Goal: Use online tool/utility

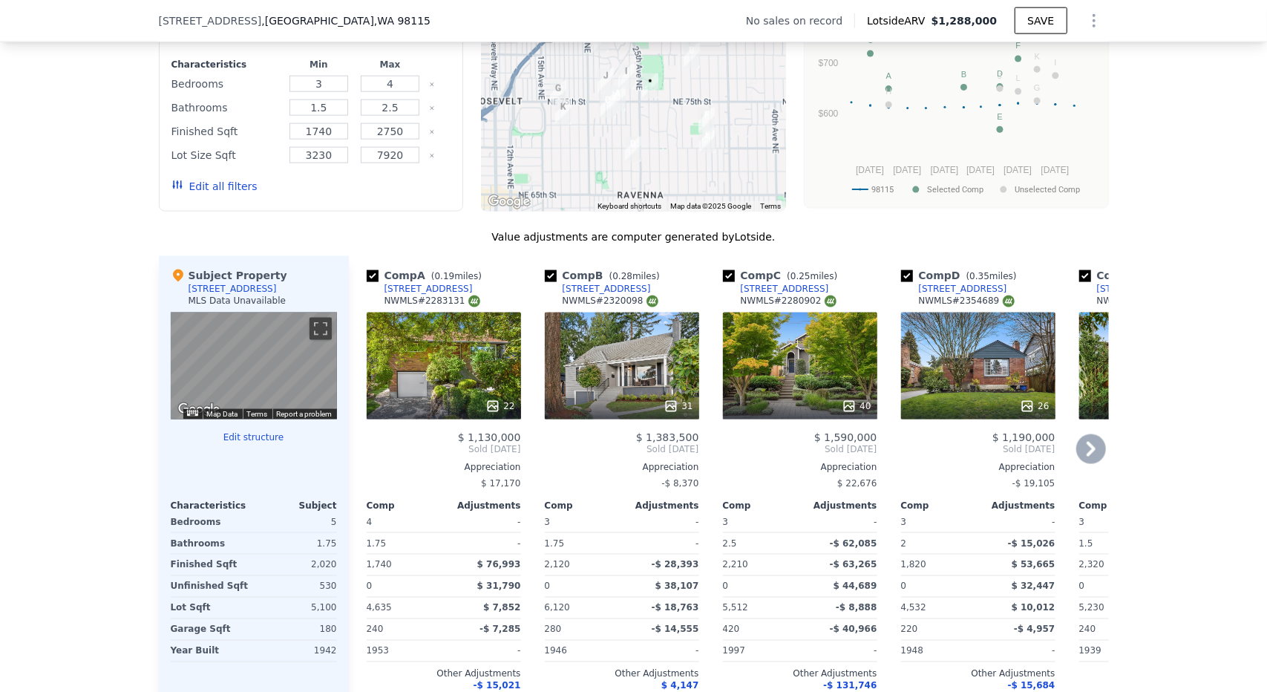
scroll to position [1330, 0]
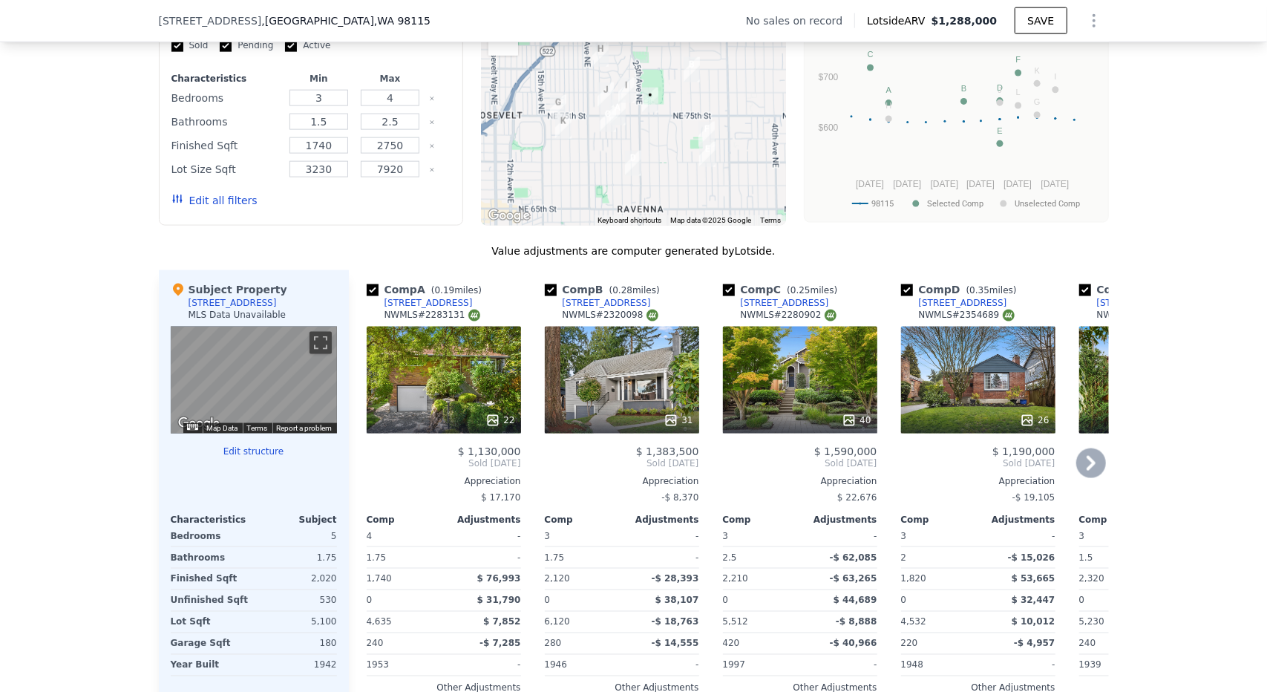
click at [1076, 465] on icon at bounding box center [1091, 463] width 30 height 30
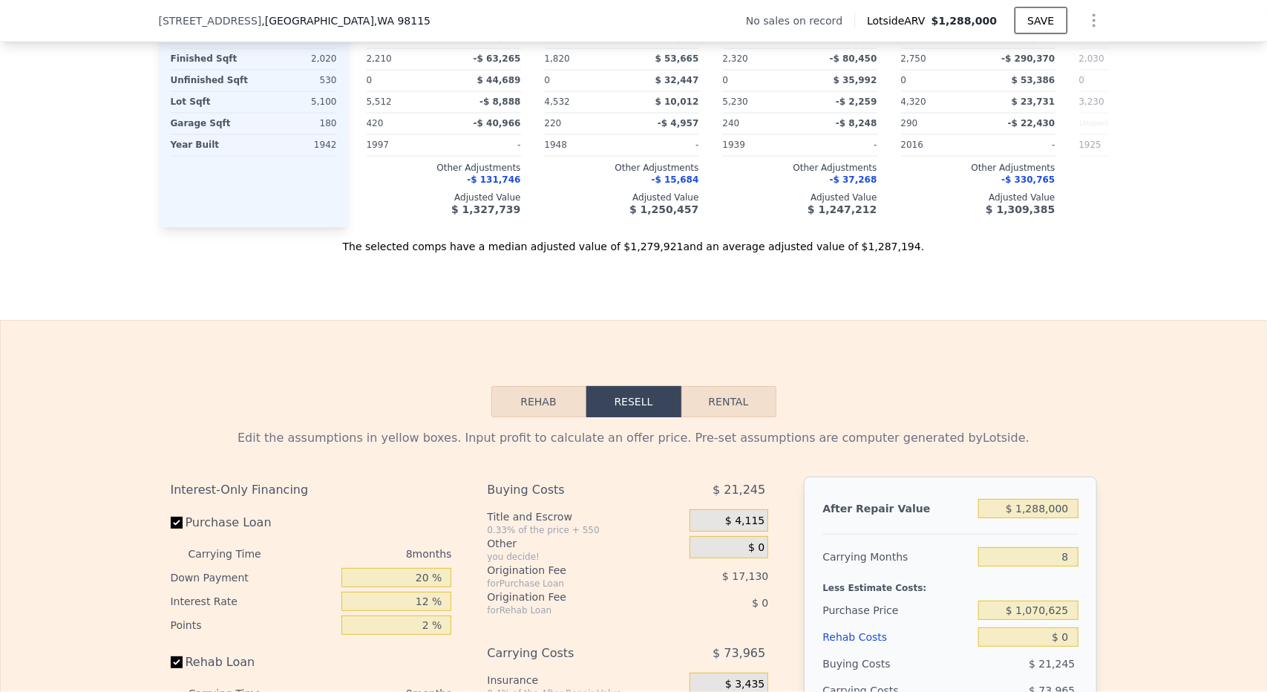
scroll to position [2072, 0]
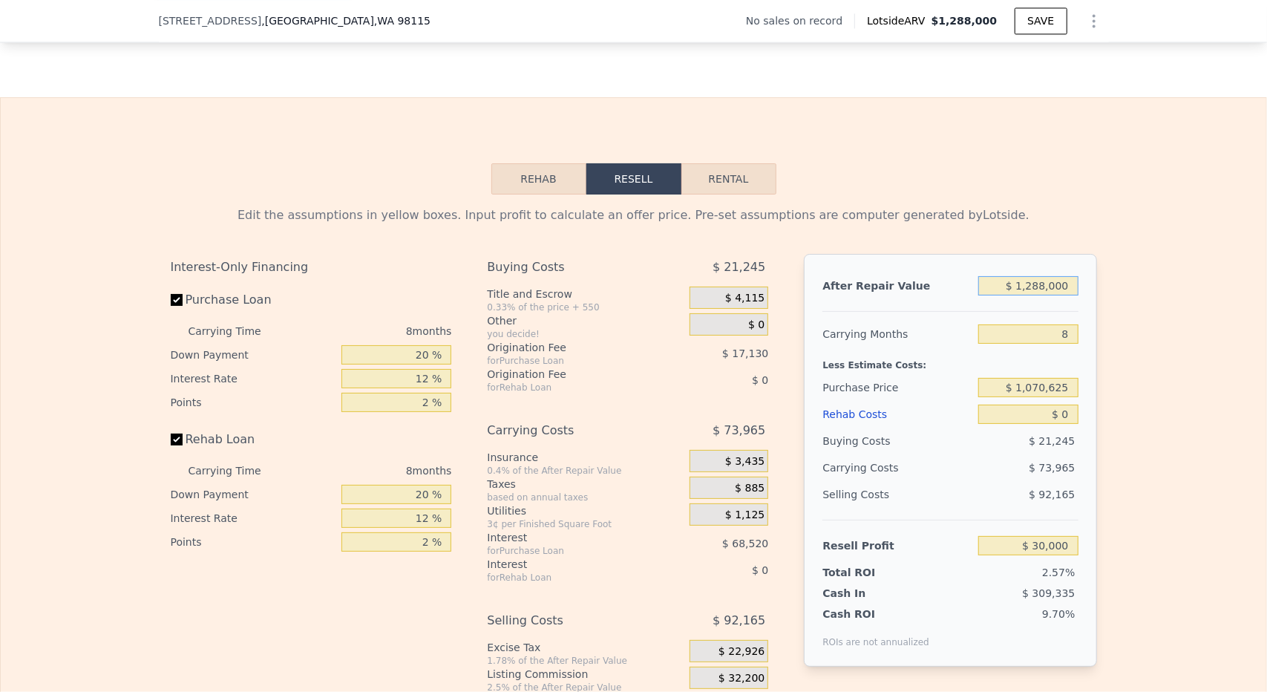
click at [1024, 295] on input "$ 1,288,000" at bounding box center [1027, 285] width 99 height 19
click at [1026, 295] on input "$ 1,288,000" at bounding box center [1027, 285] width 99 height 19
type input "$ 1,200,000"
type input "-$ 51,506"
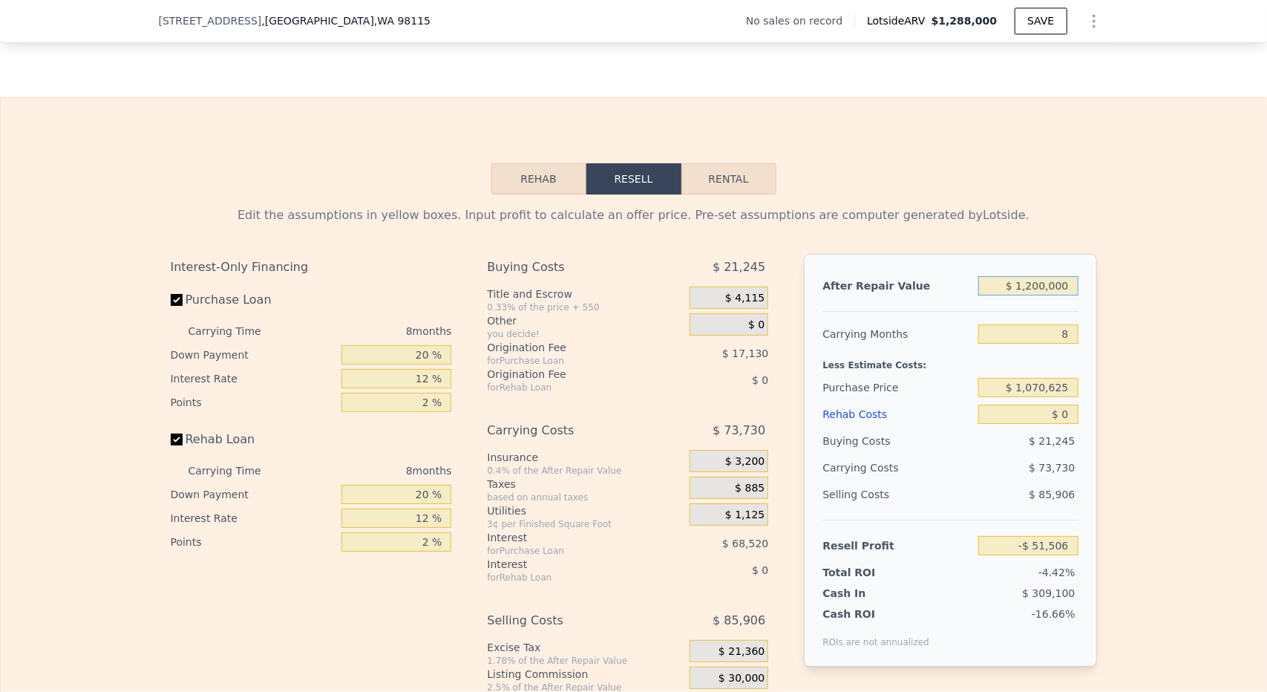
type input "$ 1,200,000"
drag, startPoint x: 1051, startPoint y: 340, endPoint x: 1093, endPoint y: 342, distance: 41.6
click at [1093, 342] on div "Edit the assumptions in yellow boxes. Input profit to calculate an offer price.…" at bounding box center [634, 470] width 950 height 552
type input "6"
type input "-$ 33,074"
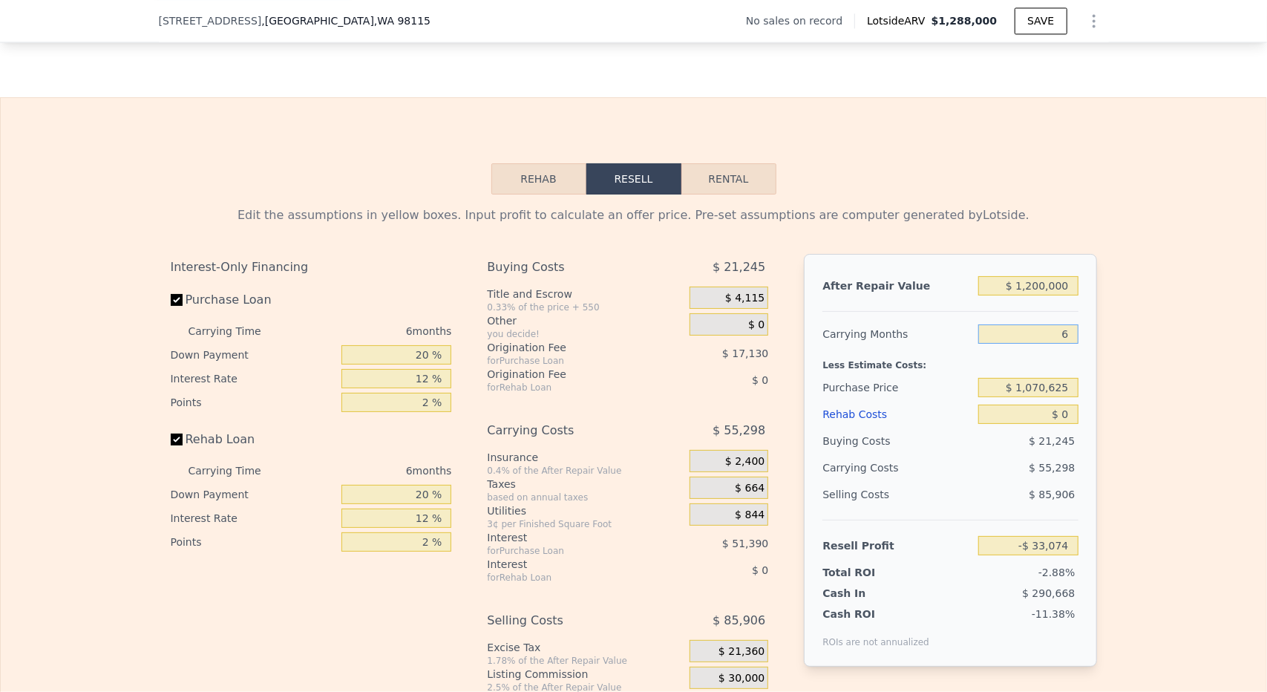
type input "6"
type input "$ 2"
type input "-$ 33,076"
type input "$ 24"
type input "-$ 33,098"
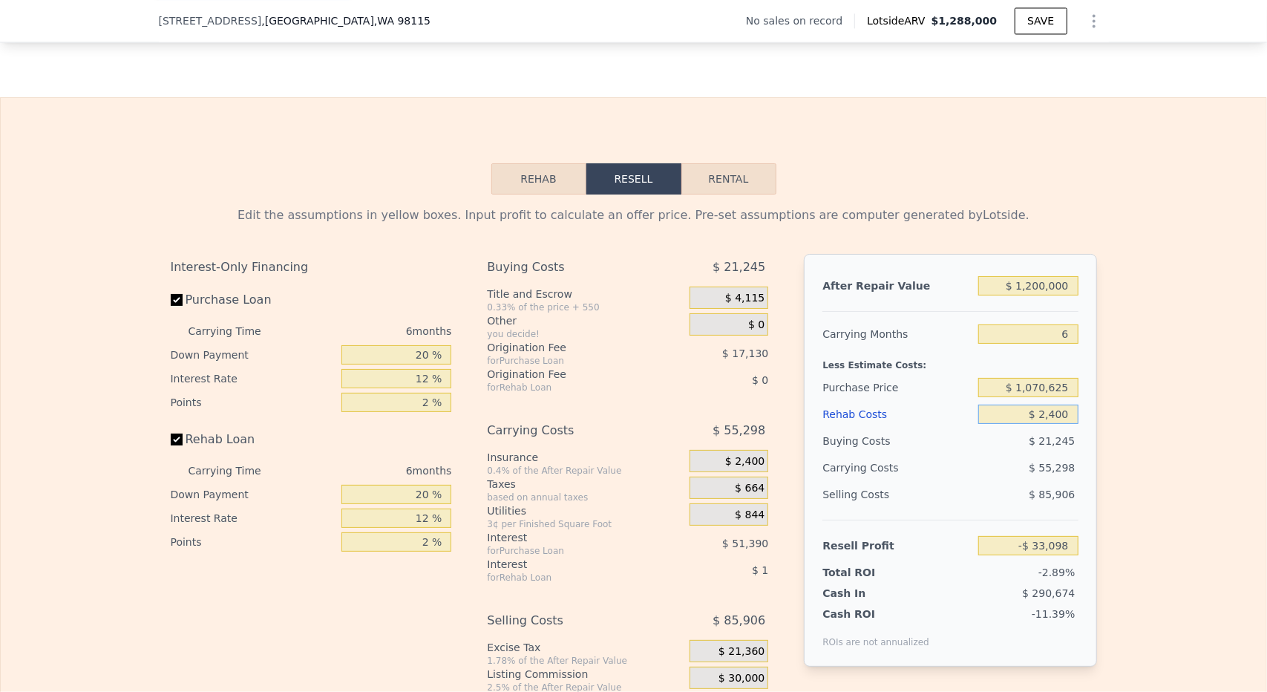
type input "$ 24,000"
type input "-$ 58,610"
type input "$ 240,000"
type input "-$ 288,434"
type input "$ 240,000"
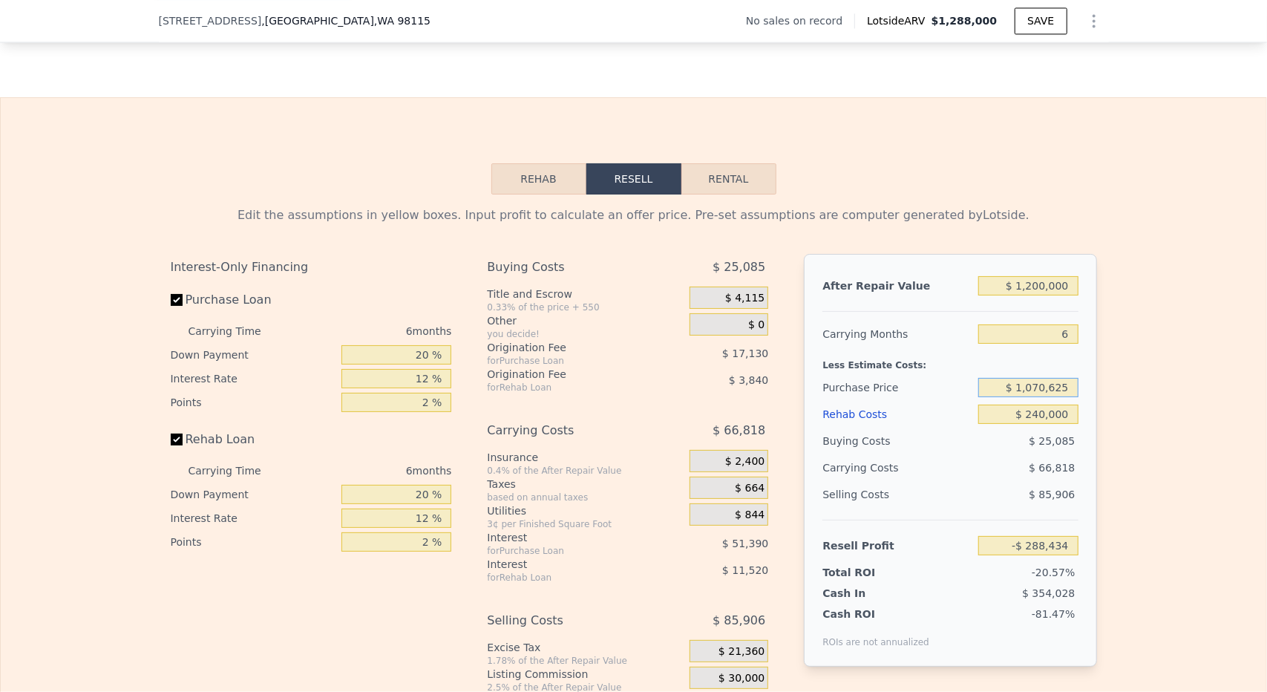
click at [1046, 397] on input "$ 1,070,625" at bounding box center [1027, 387] width 99 height 19
click at [1041, 555] on input "-$ 288,434" at bounding box center [1027, 545] width 99 height 19
type input "-$ 0"
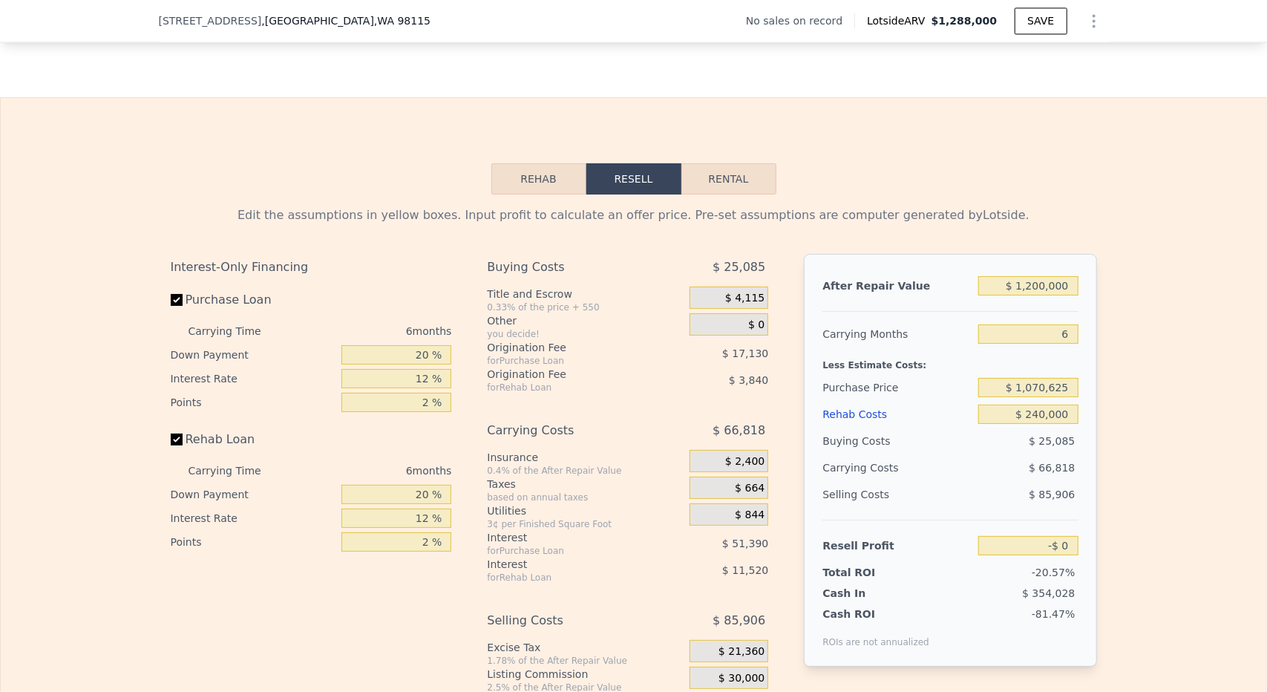
click at [1122, 467] on div "Edit the assumptions in yellow boxes. Input profit to calculate an offer price.…" at bounding box center [633, 470] width 1265 height 552
click at [1038, 397] on input "$ 1,070,625" at bounding box center [1027, 387] width 99 height 19
type input "$ 600,000"
click at [1108, 443] on div "Edit the assumptions in yellow boxes. Input profit to calculate an offer price.…" at bounding box center [633, 470] width 1265 height 552
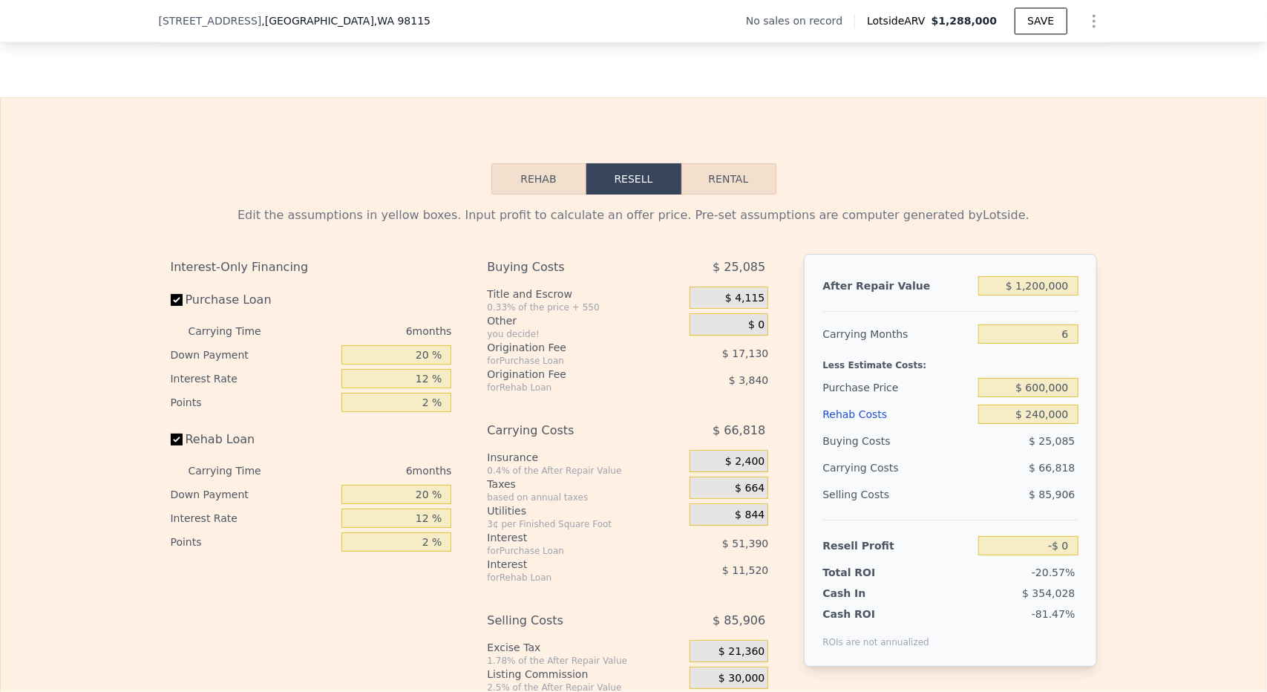
type input "$ 213,878"
click at [1100, 356] on div "Edit the assumptions in yellow boxes. Input profit to calculate an offer price.…" at bounding box center [634, 470] width 950 height 552
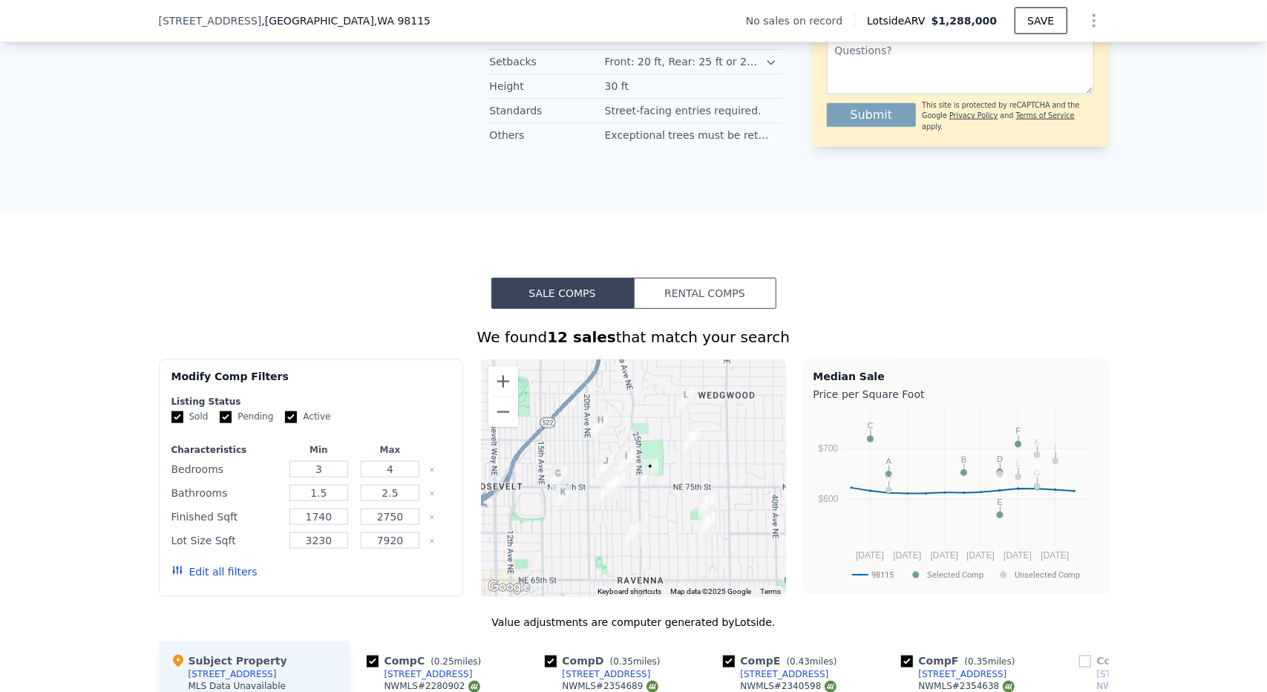
scroll to position [588, 0]
